Goal: Navigation & Orientation: Find specific page/section

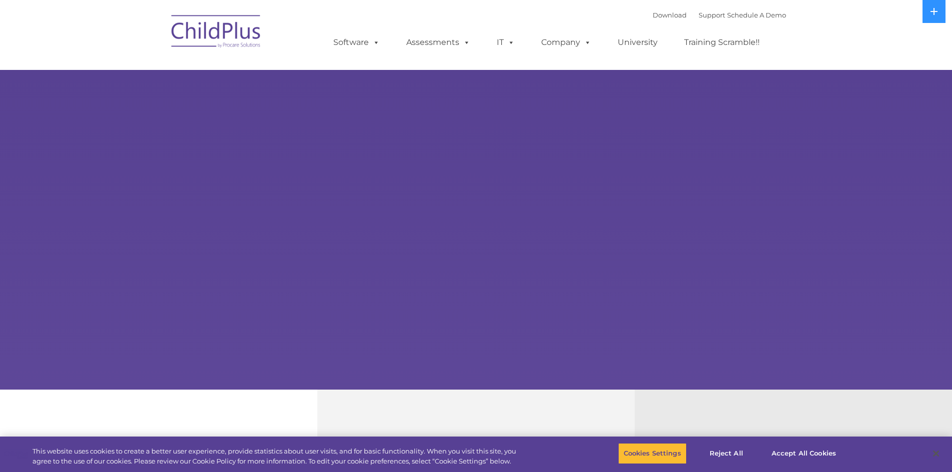
select select "MEDIUM"
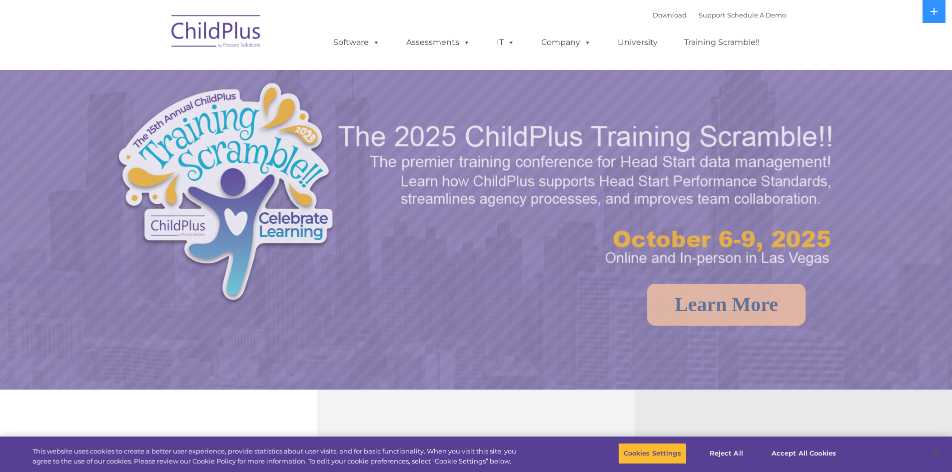
select select "MEDIUM"
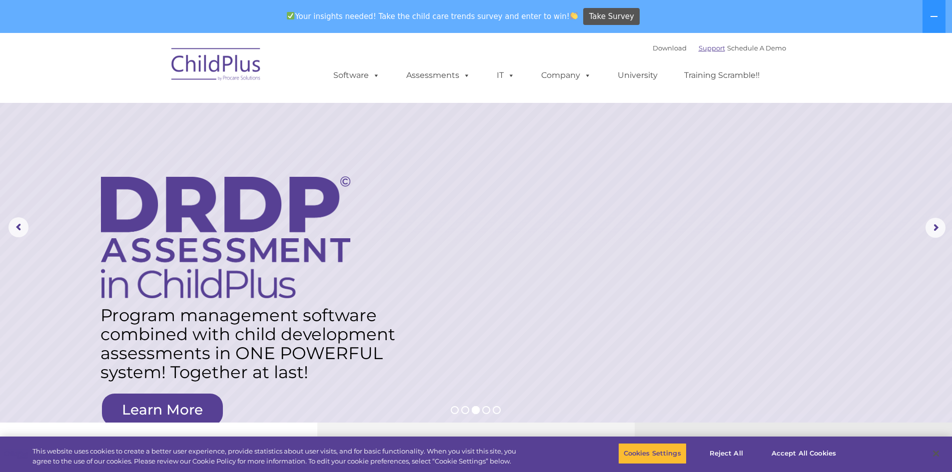
click at [698, 49] on link "Support" at bounding box center [711, 48] width 26 height 8
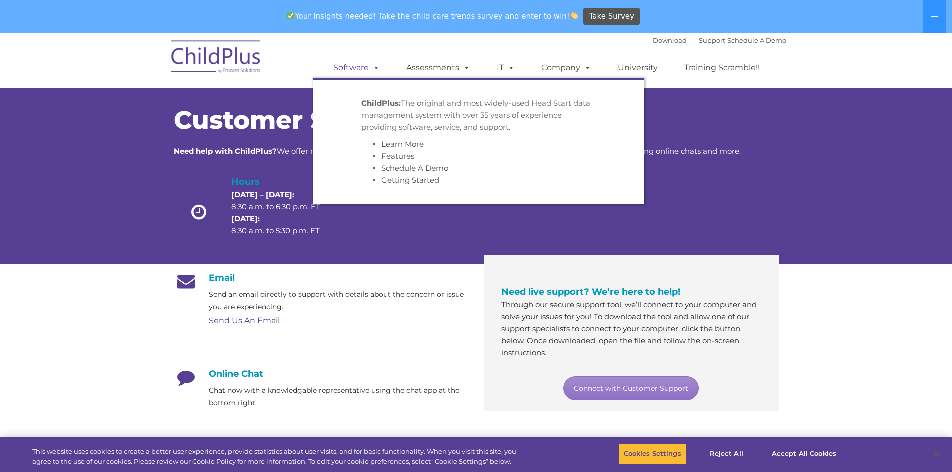
click at [360, 68] on link "Software" at bounding box center [356, 68] width 66 height 20
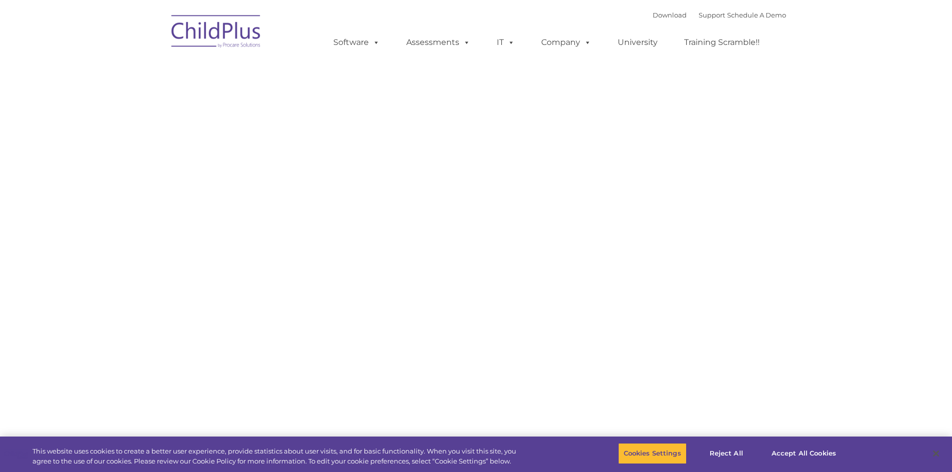
type input ""
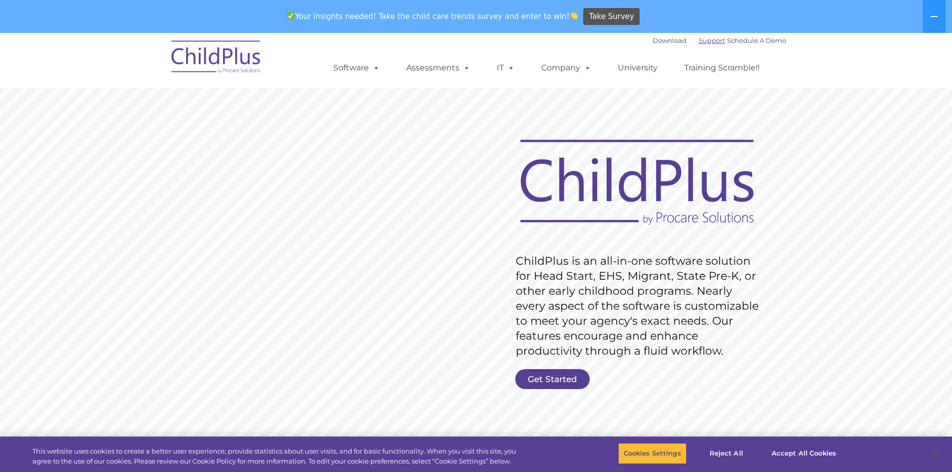
click at [703, 38] on link "Support" at bounding box center [711, 40] width 26 height 8
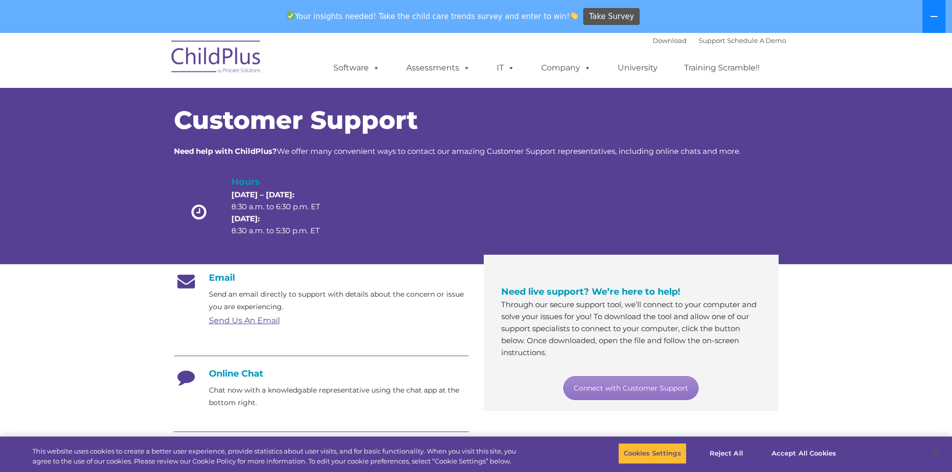
click at [934, 14] on icon at bounding box center [934, 16] width 8 height 8
